Goal: Find specific page/section: Find specific page/section

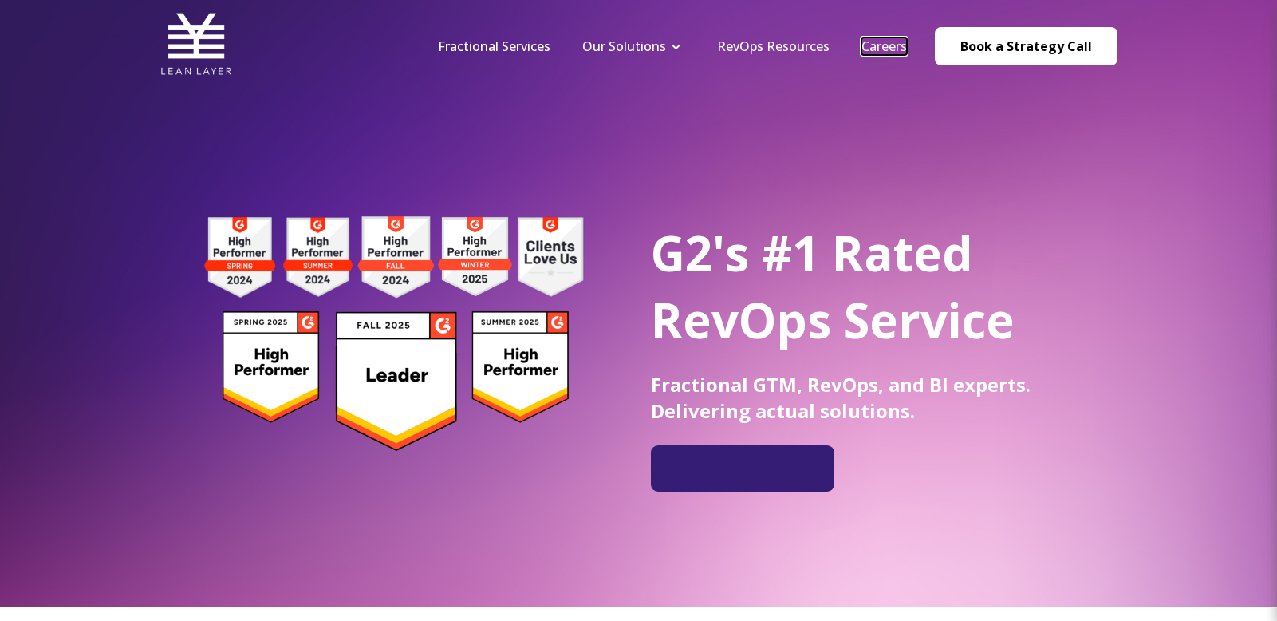
click at [868, 43] on link "Careers" at bounding box center [884, 47] width 45 height 18
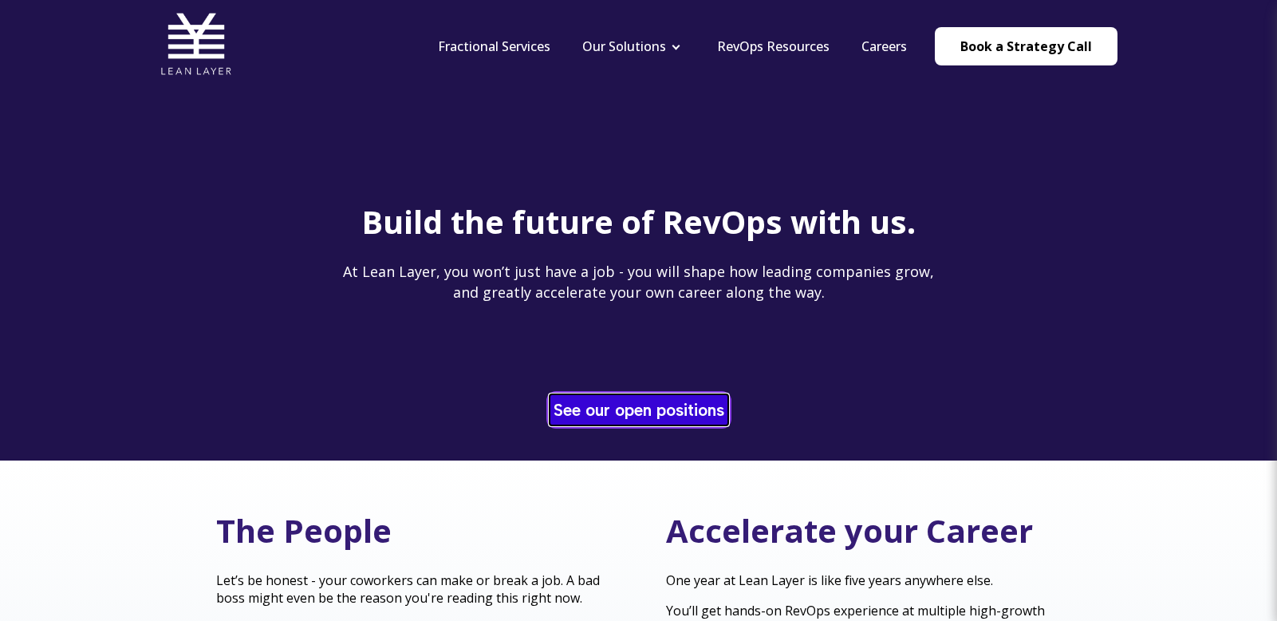
click at [668, 413] on link "See our open positions" at bounding box center [639, 409] width 179 height 31
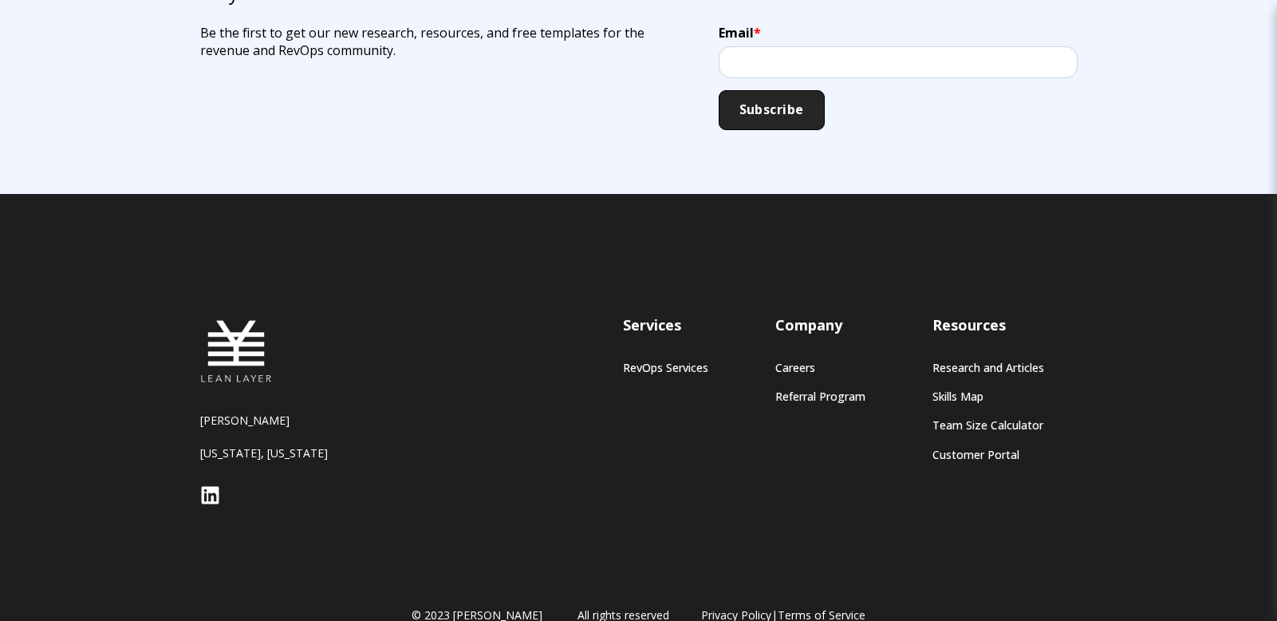
scroll to position [1409, 0]
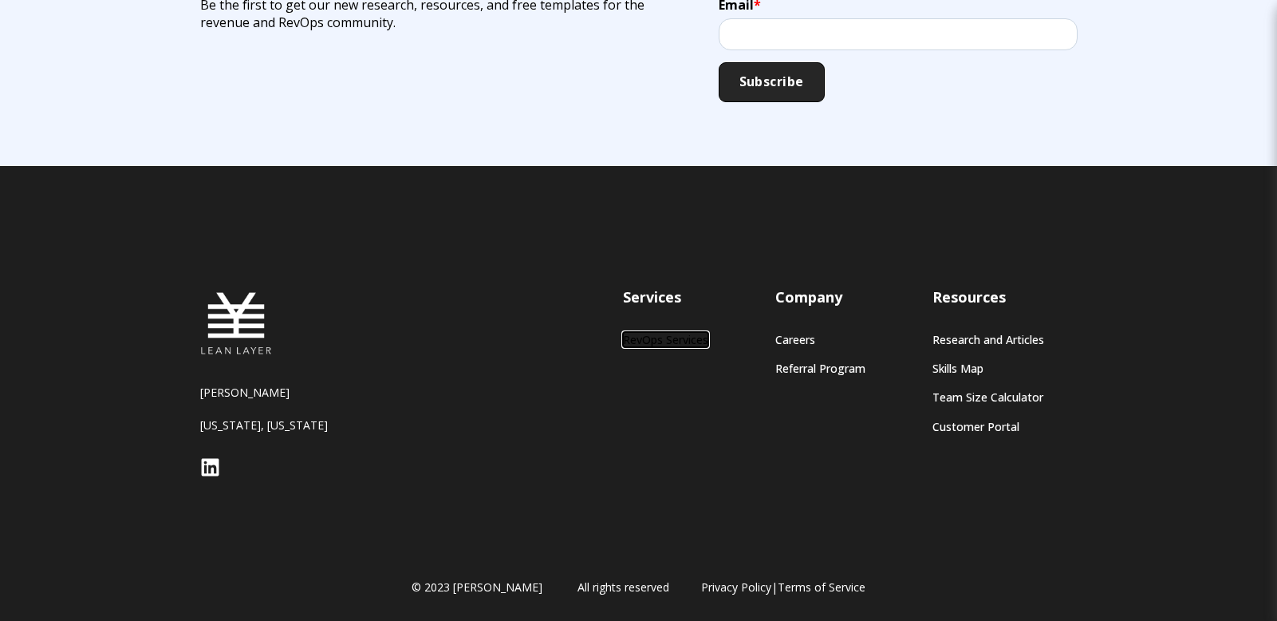
click at [677, 335] on link "RevOps Services" at bounding box center [665, 340] width 85 height 14
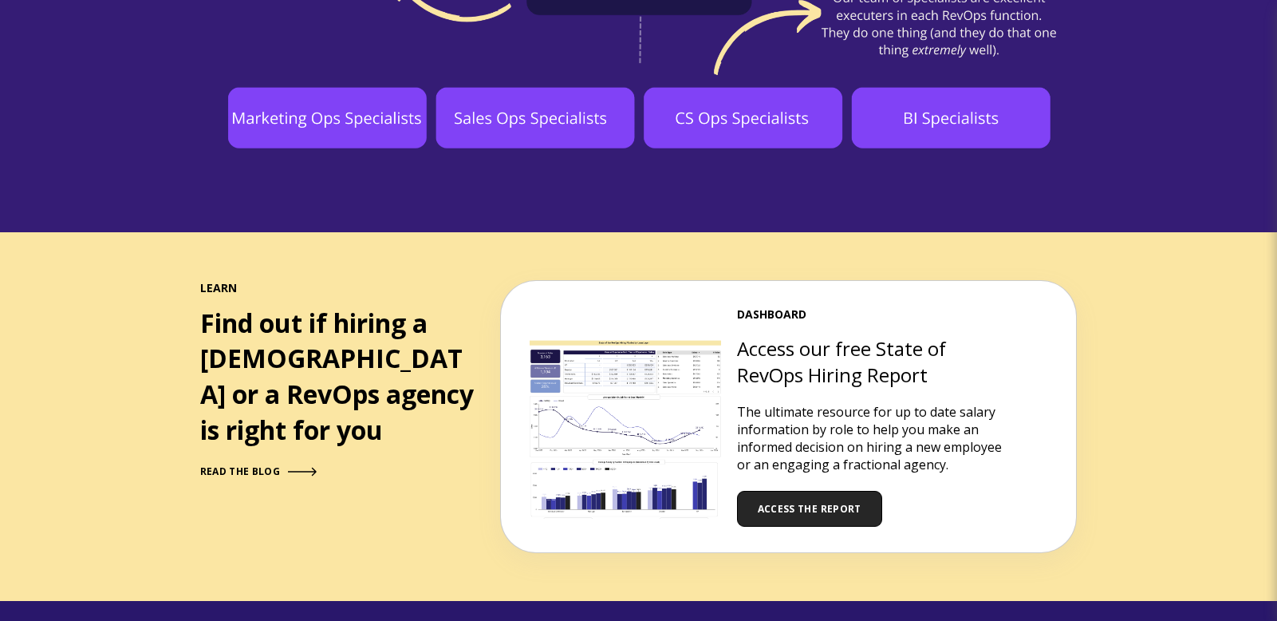
scroll to position [1630, 0]
